Goal: Navigation & Orientation: Find specific page/section

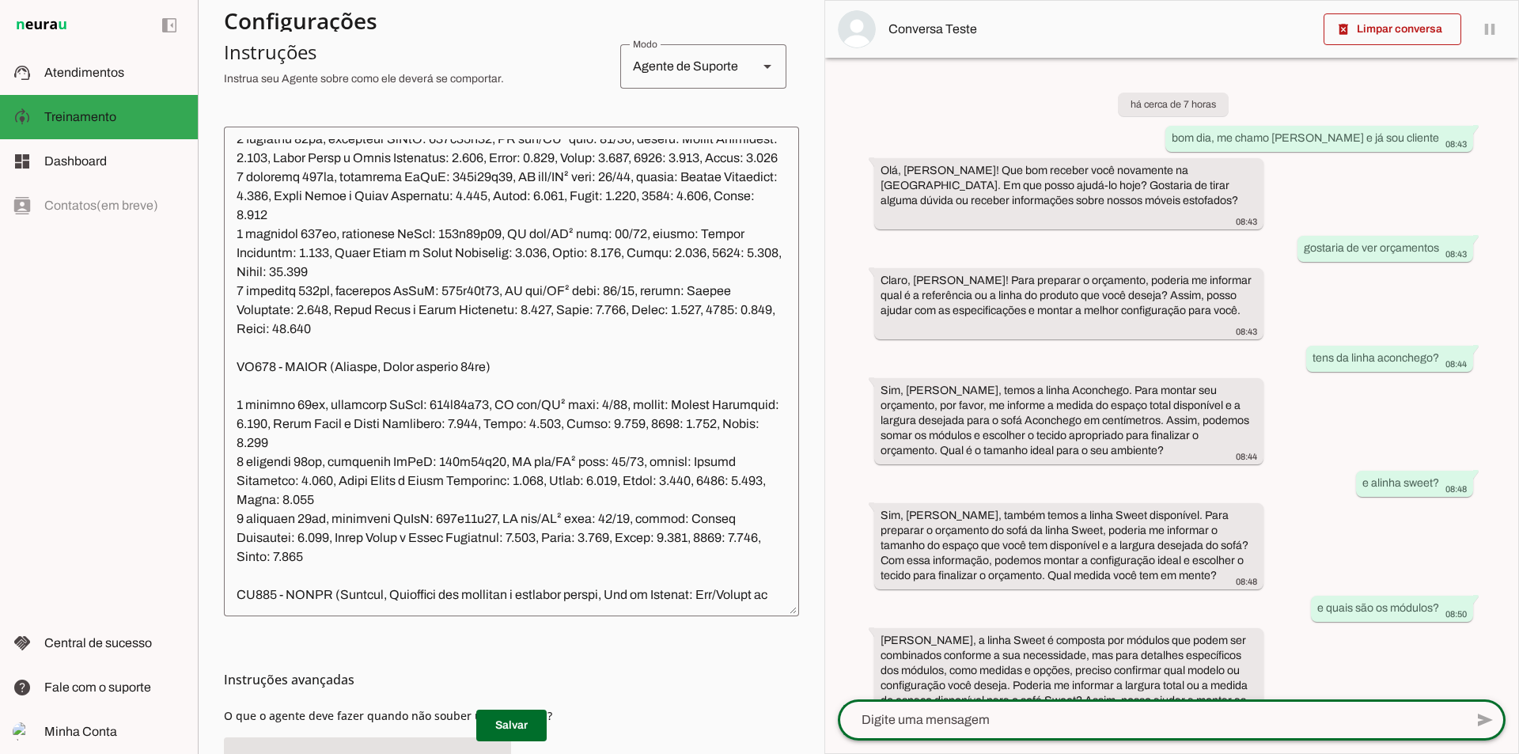
scroll to position [430, 0]
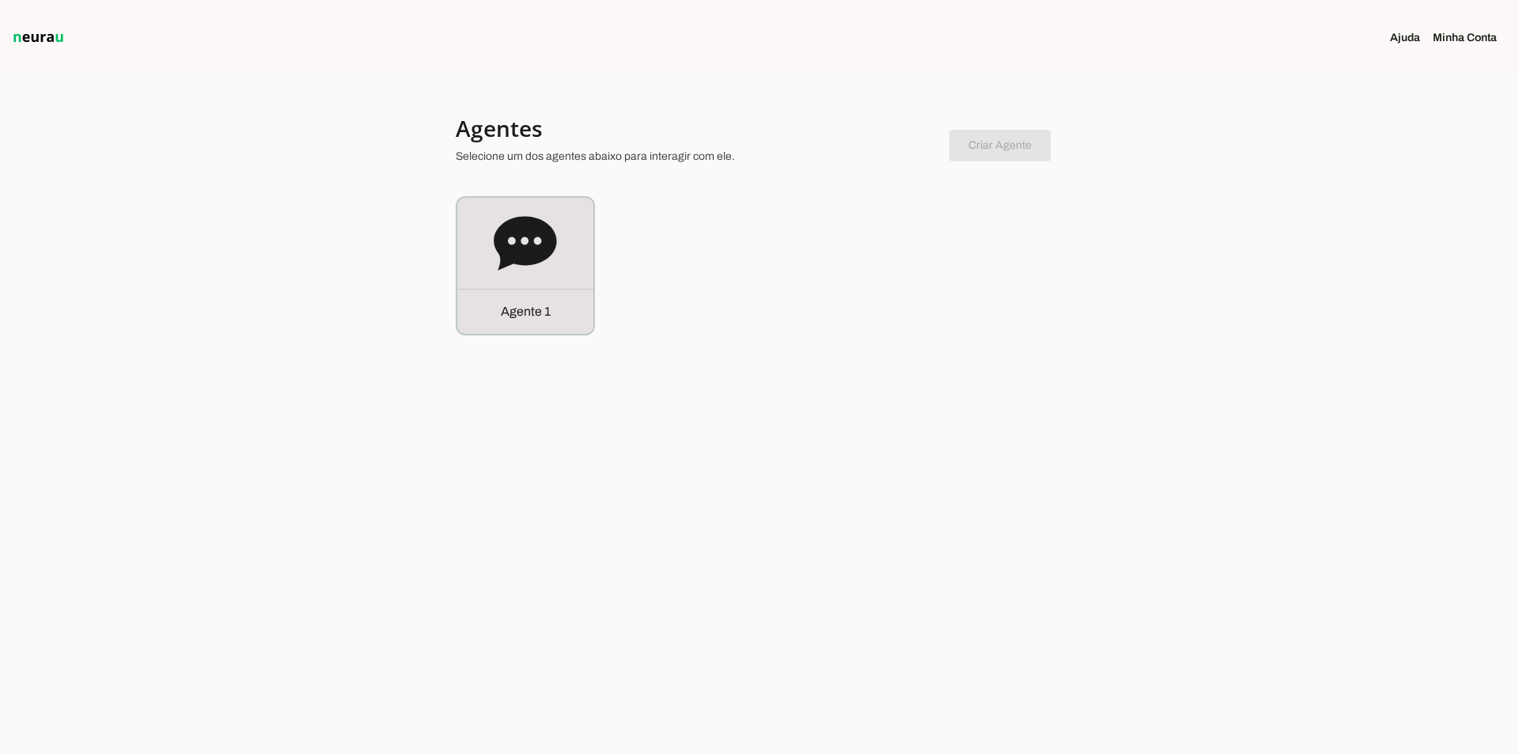
click at [1476, 36] on link "Minha Conta" at bounding box center [1471, 38] width 77 height 16
